Goal: Task Accomplishment & Management: Manage account settings

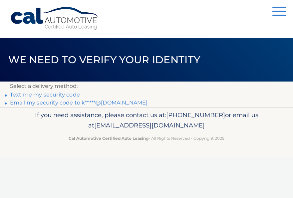
click at [23, 102] on link "Email my security code to k*****@yahoo.com" at bounding box center [78, 102] width 137 height 6
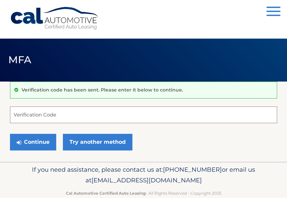
click at [31, 111] on input "Verification Code" at bounding box center [143, 114] width 267 height 17
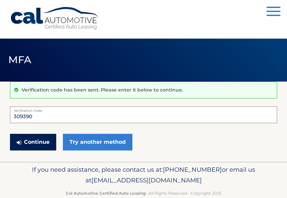
type input "309390"
click at [40, 143] on button "Continue" at bounding box center [33, 142] width 46 height 17
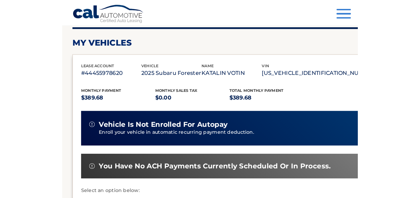
scroll to position [89, 0]
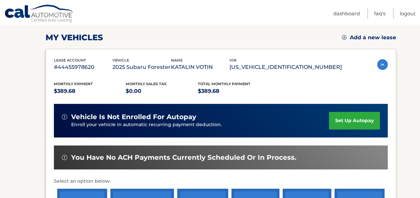
click at [287, 120] on link "set up autopay" at bounding box center [354, 121] width 51 height 18
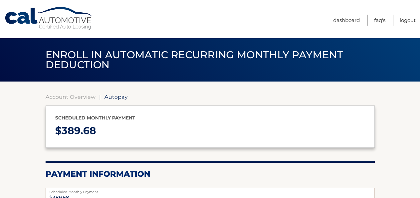
select select "Y2FmMGI1MjQtMjA0OC00MTYzLWFmMTUtOTgzMzQzMmVkMGVi"
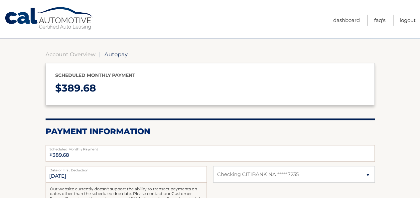
scroll to position [104, 0]
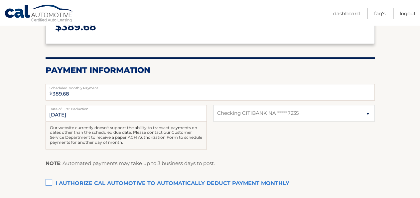
click at [48, 182] on label "I authorize cal automotive to automatically deduct payment monthly This checkbo…" at bounding box center [210, 183] width 329 height 13
click at [0, 0] on input "I authorize cal automotive to automatically deduct payment monthly This checkbo…" at bounding box center [0, 0] width 0 height 0
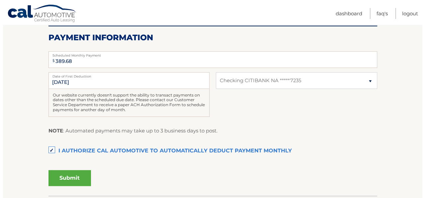
scroll to position [173, 0]
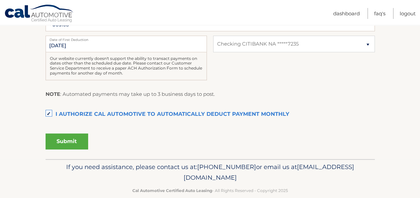
click at [68, 141] on button "Submit" at bounding box center [67, 141] width 43 height 16
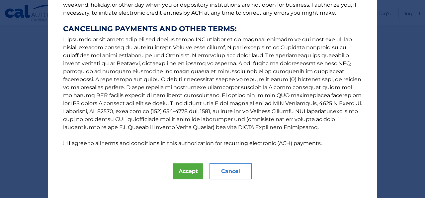
scroll to position [124, 0]
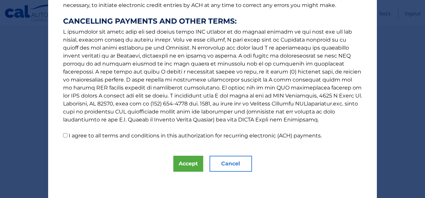
click at [63, 135] on input "I agree to all terms and conditions in this authorization for recurring electro…" at bounding box center [65, 135] width 4 height 4
checkbox input "true"
click at [189, 163] on button "Accept" at bounding box center [189, 164] width 30 height 16
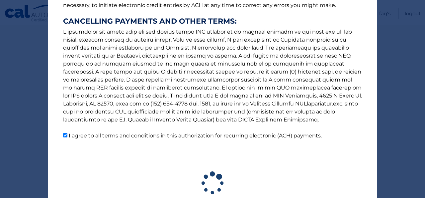
scroll to position [165, 0]
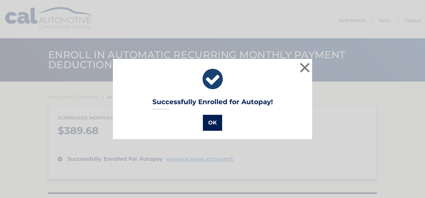
click at [210, 123] on button "OK" at bounding box center [212, 123] width 19 height 16
